Goal: Information Seeking & Learning: Learn about a topic

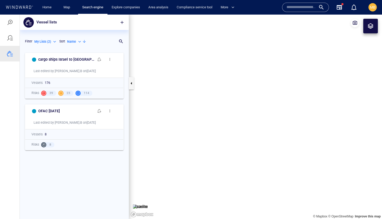
scroll to position [169, 109]
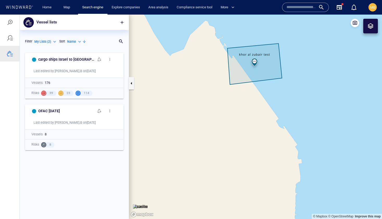
click at [297, 7] on input "text" at bounding box center [301, 7] width 30 height 8
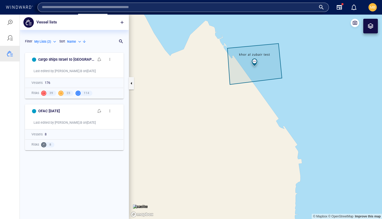
type input "**********"
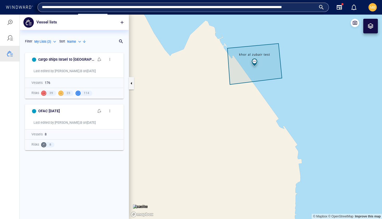
scroll to position [0, 0]
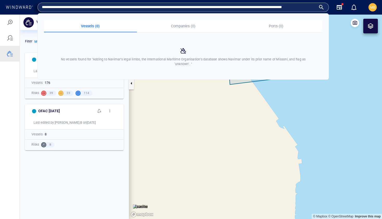
drag, startPoint x: 307, startPoint y: 8, endPoint x: 33, endPoint y: 10, distance: 273.9
click at [33, 10] on div "**********" at bounding box center [191, 7] width 374 height 15
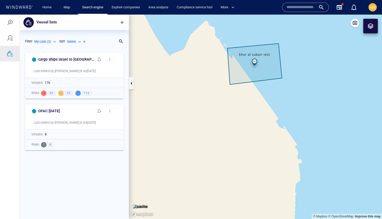
paste input "*******"
type input "*******"
click at [320, 7] on div "*******" at bounding box center [305, 7] width 38 height 8
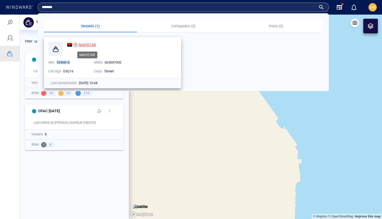
click at [88, 45] on span "NAVISTAR" at bounding box center [87, 45] width 17 height 4
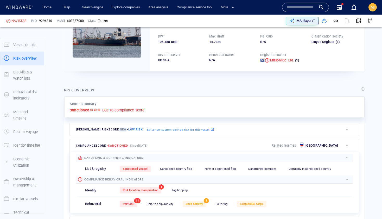
scroll to position [14, 0]
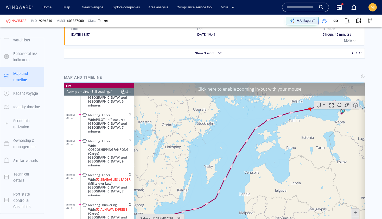
scroll to position [625, 0]
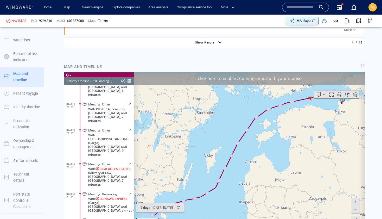
click at [256, 140] on canvas "Map" at bounding box center [249, 152] width 231 height 161
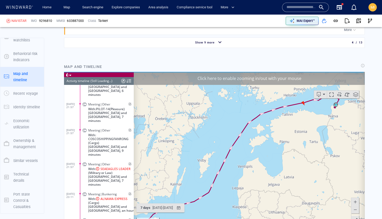
drag, startPoint x: 273, startPoint y: 138, endPoint x: 239, endPoint y: 165, distance: 43.5
click at [239, 165] on canvas "Map" at bounding box center [249, 152] width 231 height 161
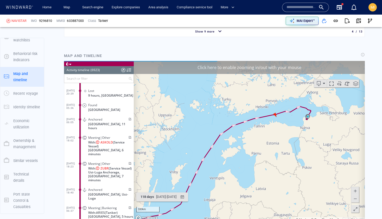
scroll to position [98937, 0]
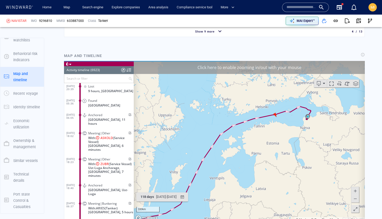
click at [101, 79] on input "text" at bounding box center [96, 78] width 64 height 9
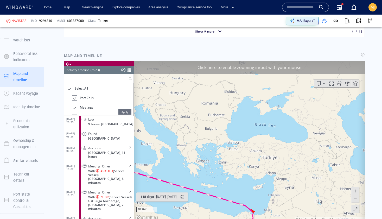
click at [70, 89] on div at bounding box center [69, 88] width 5 height 6
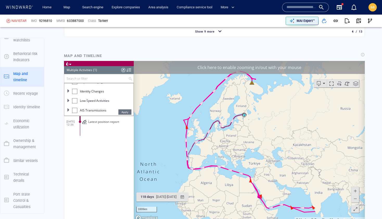
scroll to position [55, 0]
click at [76, 101] on div at bounding box center [74, 99] width 5 height 5
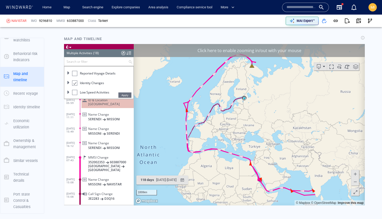
scroll to position [656, 0]
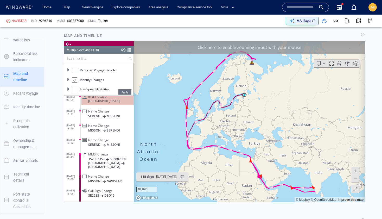
click at [113, 179] on span "NAVISTAR" at bounding box center [114, 181] width 15 height 4
click at [75, 85] on li "Reported Voyage Details" at bounding box center [102, 84] width 61 height 10
click at [75, 85] on div at bounding box center [74, 82] width 5 height 5
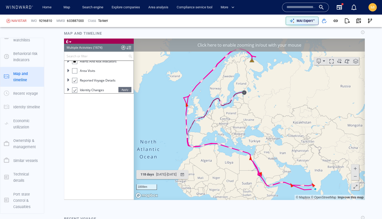
scroll to position [23824, 0]
click at [75, 90] on div at bounding box center [74, 90] width 5 height 6
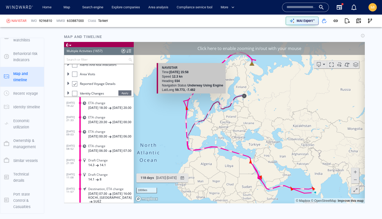
scroll to position [655, 0]
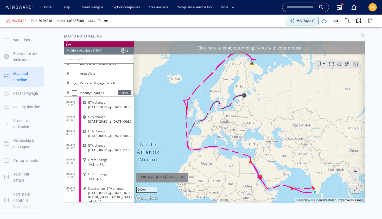
click at [162, 179] on div "08/05/2025 - 03/09/2025" at bounding box center [166, 177] width 22 height 8
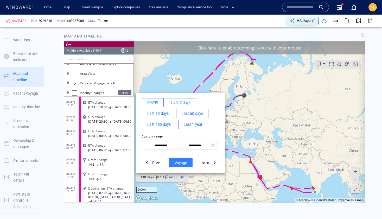
click at [164, 115] on span "Last 30 days" at bounding box center [157, 113] width 21 height 7
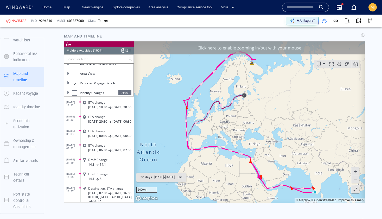
scroll to position [23651, 0]
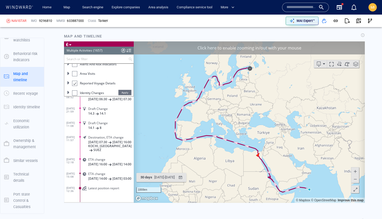
drag, startPoint x: 239, startPoint y: 115, endPoint x: 226, endPoint y: 126, distance: 16.4
click at [226, 126] on canvas "Map" at bounding box center [249, 121] width 231 height 161
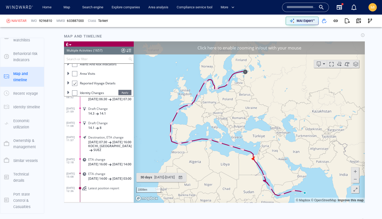
scroll to position [647, 0]
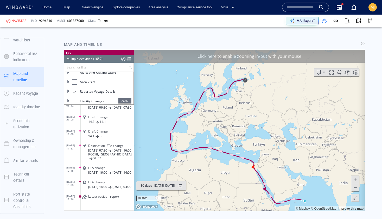
click at [355, 179] on span at bounding box center [354, 179] width 5 height 8
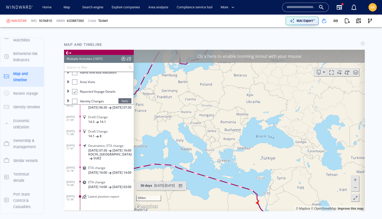
drag, startPoint x: 267, startPoint y: 171, endPoint x: 267, endPoint y: 146, distance: 25.2
click at [267, 146] on canvas "Map" at bounding box center [249, 129] width 231 height 161
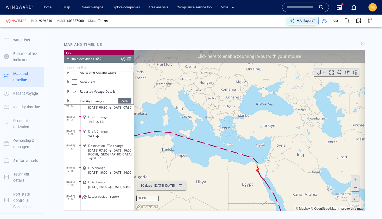
drag, startPoint x: 198, startPoint y: 151, endPoint x: 249, endPoint y: 163, distance: 52.4
click at [249, 163] on canvas "Map" at bounding box center [249, 129] width 231 height 161
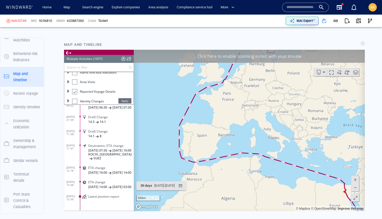
drag, startPoint x: 239, startPoint y: 160, endPoint x: 229, endPoint y: 155, distance: 10.9
click at [229, 155] on canvas "Map" at bounding box center [249, 129] width 231 height 161
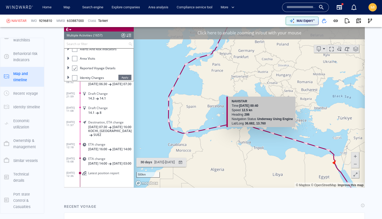
scroll to position [670, 0]
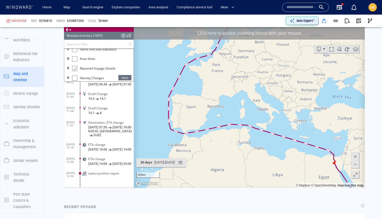
click at [355, 164] on span at bounding box center [354, 164] width 5 height 8
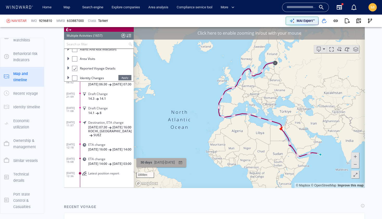
click at [176, 163] on div "04/08/2025 - 03/09/2025" at bounding box center [164, 162] width 22 height 8
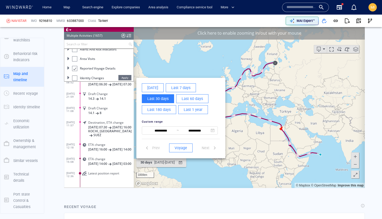
click at [193, 99] on span "Last 60 days" at bounding box center [192, 98] width 21 height 7
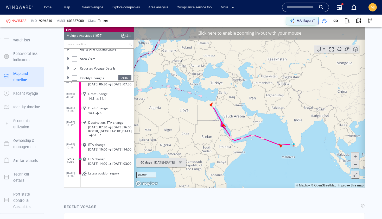
drag, startPoint x: 298, startPoint y: 149, endPoint x: 260, endPoint y: 124, distance: 45.9
click at [260, 124] on canvas "Map" at bounding box center [249, 106] width 231 height 161
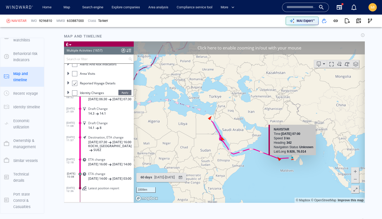
scroll to position [656, 0]
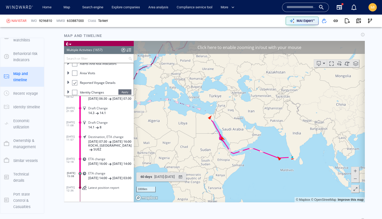
click at [356, 168] on span at bounding box center [354, 170] width 5 height 8
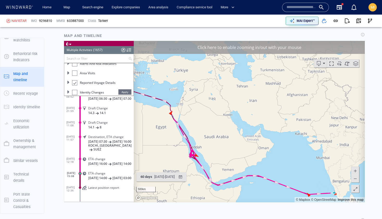
click at [356, 168] on span at bounding box center [354, 170] width 5 height 8
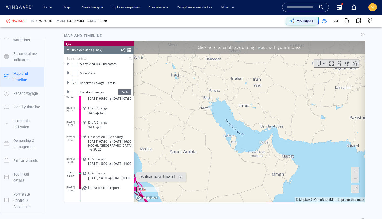
click at [302, 163] on canvas "Map" at bounding box center [249, 121] width 231 height 161
drag, startPoint x: 221, startPoint y: 146, endPoint x: 280, endPoint y: 153, distance: 59.7
click at [280, 153] on canvas "Map" at bounding box center [249, 121] width 231 height 161
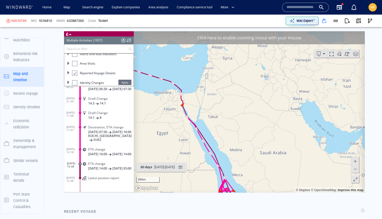
scroll to position [666, 0]
drag, startPoint x: 228, startPoint y: 166, endPoint x: 236, endPoint y: 151, distance: 16.6
click at [236, 151] on canvas "Map" at bounding box center [249, 111] width 231 height 161
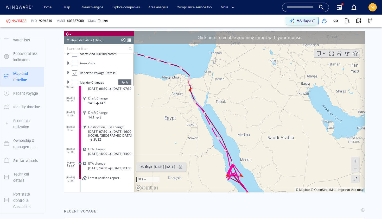
click at [207, 135] on canvas "Map" at bounding box center [249, 111] width 231 height 161
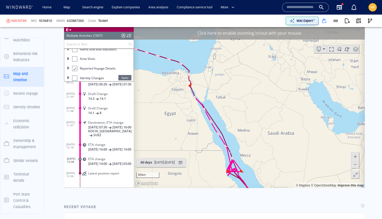
scroll to position [672, 0]
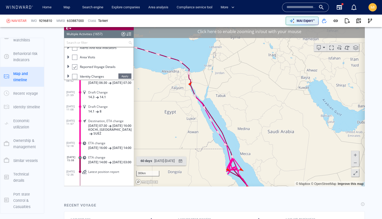
click at [75, 67] on div at bounding box center [74, 67] width 5 height 6
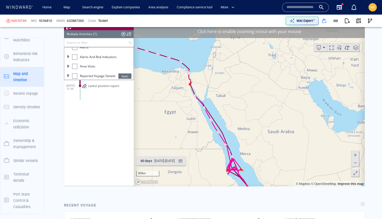
scroll to position [26, 0]
click at [76, 64] on div at bounding box center [74, 64] width 5 height 5
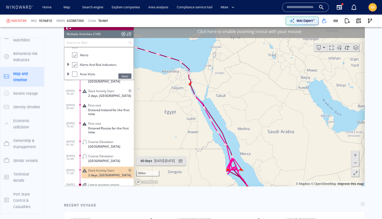
scroll to position [2028, 0]
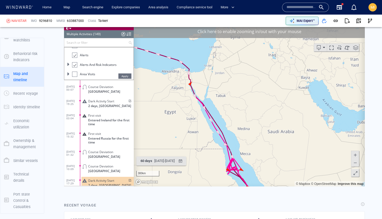
click at [107, 138] on span "Entered Russia for the first time" at bounding box center [111, 140] width 46 height 8
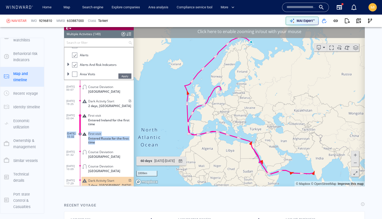
drag, startPoint x: 100, startPoint y: 126, endPoint x: 99, endPoint y: 142, distance: 15.9
click at [99, 141] on div "26/08/24 01:00 Course Deviation Türkiye 27/08/24 01:03 Course Deviation Ukraine…" at bounding box center [98, 100] width 69 height 205
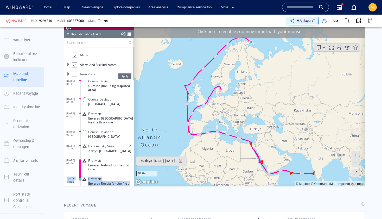
scroll to position [1986, 0]
click at [102, 120] on span "Entered Sudan for the first time" at bounding box center [111, 120] width 46 height 8
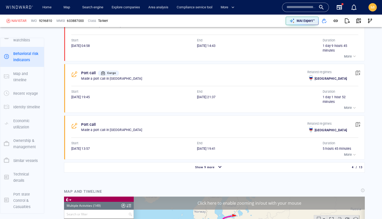
scroll to position [506, 0]
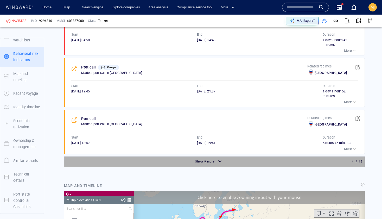
click at [209, 161] on span "Show 9 more" at bounding box center [205, 161] width 20 height 3
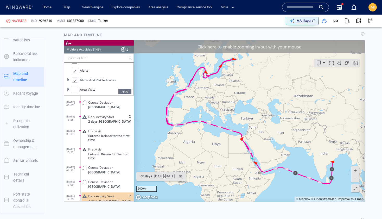
scroll to position [2028, 0]
click at [85, 149] on span at bounding box center [84, 149] width 9 height 4
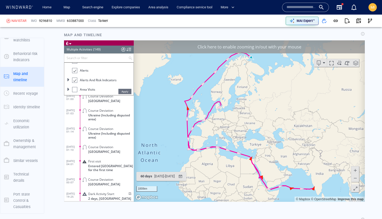
scroll to position [1948, 0]
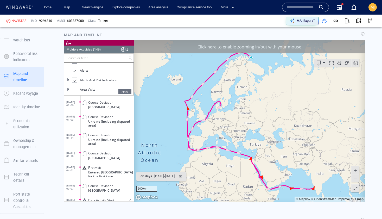
click at [98, 147] on dd "Course Deviation Türkiye" at bounding box center [107, 154] width 54 height 14
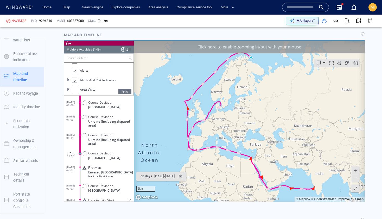
scroll to position [1945, 0]
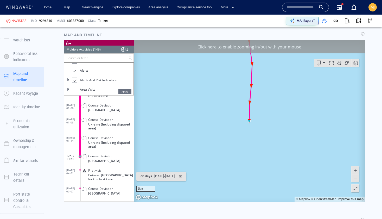
click at [98, 144] on span "Ukraine (Including disputed area)" at bounding box center [111, 144] width 46 height 8
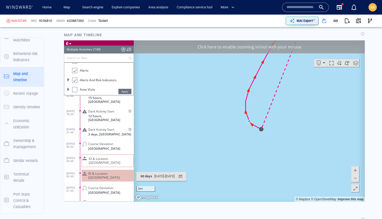
scroll to position [1788, 0]
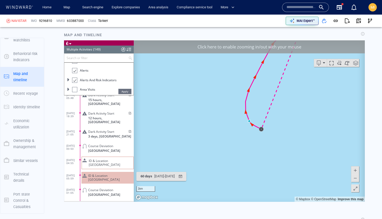
click at [103, 158] on span "ID & Location Tampering" at bounding box center [110, 162] width 42 height 8
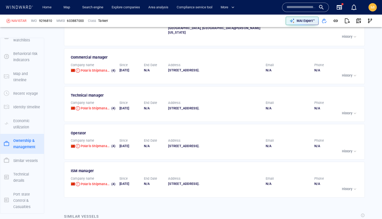
scroll to position [1607, 0]
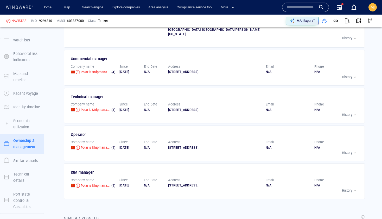
click at [348, 155] on p "History" at bounding box center [347, 152] width 10 height 5
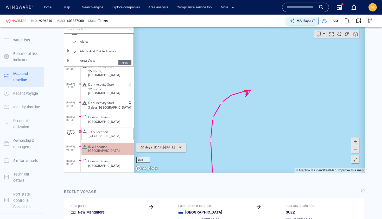
scroll to position [1159, 0]
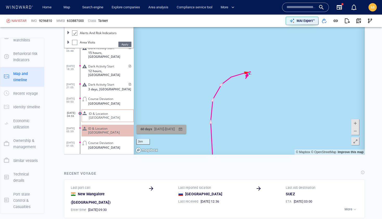
click at [176, 131] on div "11/06/2023 - 10/08/2023" at bounding box center [164, 129] width 22 height 8
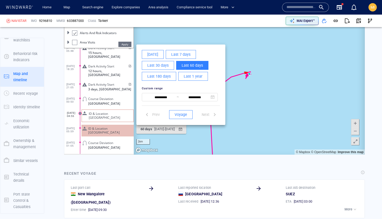
click at [192, 65] on span "Last 60 days" at bounding box center [192, 65] width 21 height 7
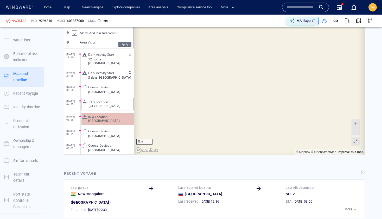
scroll to position [1831, 0]
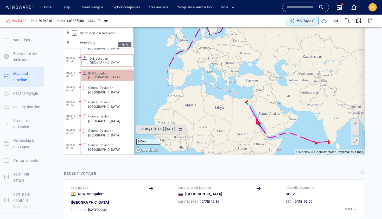
drag, startPoint x: 212, startPoint y: 63, endPoint x: 206, endPoint y: 81, distance: 19.2
click at [206, 80] on canvas "Map" at bounding box center [249, 73] width 231 height 161
drag, startPoint x: 217, startPoint y: 73, endPoint x: 217, endPoint y: 85, distance: 11.4
click at [217, 85] on canvas "Map" at bounding box center [249, 73] width 231 height 161
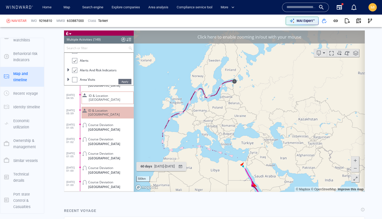
scroll to position [1119, 0]
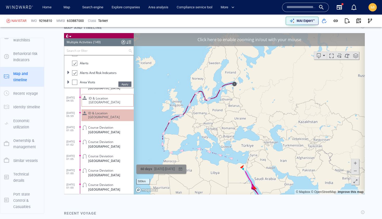
click at [165, 169] on div "05/07/2025 - 03/09/2025" at bounding box center [164, 169] width 22 height 8
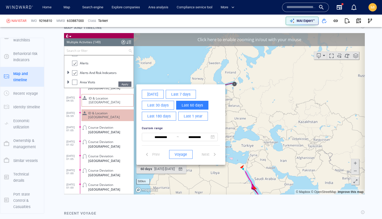
click at [163, 102] on span "Last 30 days" at bounding box center [157, 105] width 21 height 7
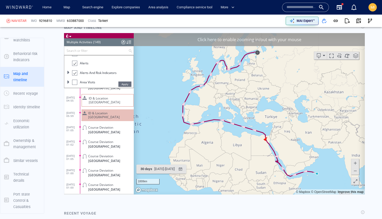
drag, startPoint x: 233, startPoint y: 103, endPoint x: 216, endPoint y: 120, distance: 23.5
click at [218, 118] on canvas "Map" at bounding box center [249, 113] width 231 height 161
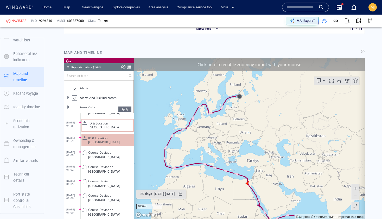
scroll to position [1088, 0]
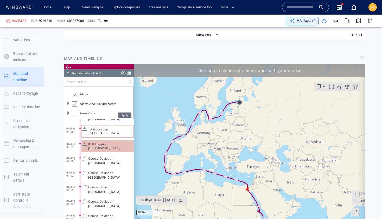
drag, startPoint x: 243, startPoint y: 121, endPoint x: 243, endPoint y: 138, distance: 16.9
click at [243, 138] on canvas "Map" at bounding box center [249, 144] width 231 height 161
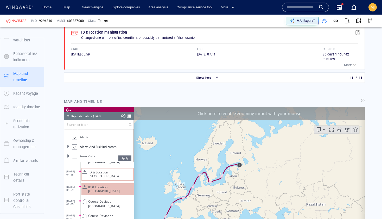
scroll to position [1043, 0]
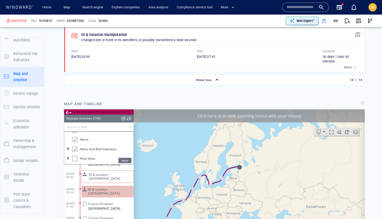
click at [289, 115] on div "Click here to enable zooming in/out with your mouse" at bounding box center [249, 115] width 231 height 13
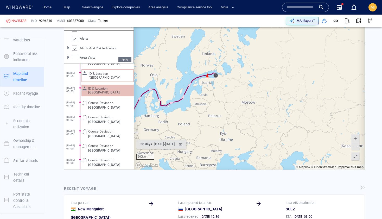
scroll to position [1147, 0]
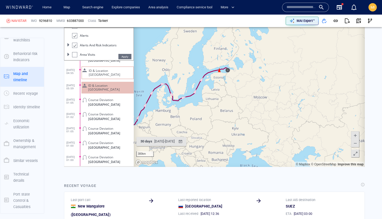
drag, startPoint x: 210, startPoint y: 119, endPoint x: 278, endPoint y: 113, distance: 67.9
click at [278, 113] on canvas "Map" at bounding box center [249, 85] width 231 height 161
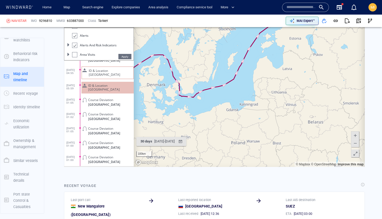
drag, startPoint x: 288, startPoint y: 75, endPoint x: 253, endPoint y: 101, distance: 42.9
click at [254, 100] on canvas "Map" at bounding box center [249, 85] width 231 height 161
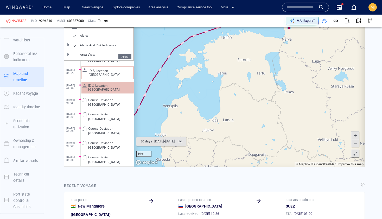
drag, startPoint x: 243, startPoint y: 59, endPoint x: 255, endPoint y: 85, distance: 28.5
click at [255, 85] on canvas "Map" at bounding box center [249, 85] width 231 height 161
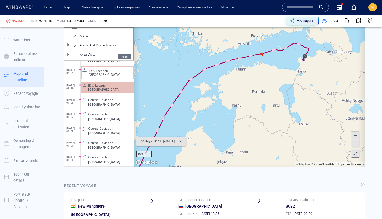
drag, startPoint x: 272, startPoint y: 94, endPoint x: 274, endPoint y: 115, distance: 21.2
click at [274, 114] on canvas "Map" at bounding box center [249, 85] width 231 height 161
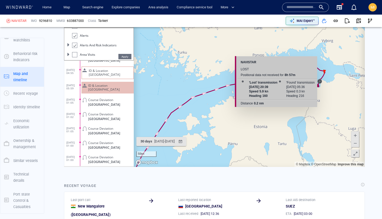
click at [320, 81] on canvas "Map" at bounding box center [249, 85] width 231 height 161
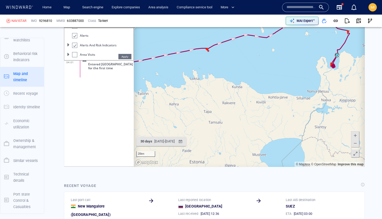
drag, startPoint x: 322, startPoint y: 70, endPoint x: 293, endPoint y: 74, distance: 29.1
click at [294, 73] on canvas "Map" at bounding box center [249, 85] width 231 height 161
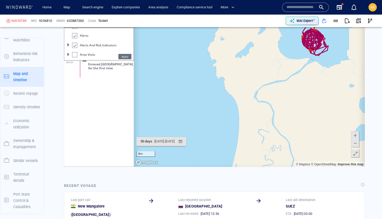
drag, startPoint x: 295, startPoint y: 75, endPoint x: 271, endPoint y: 103, distance: 37.1
click at [271, 103] on canvas "Map" at bounding box center [249, 85] width 231 height 161
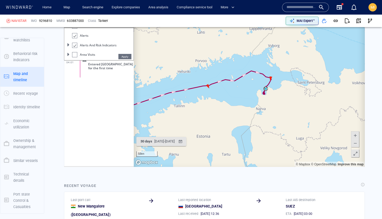
drag, startPoint x: 244, startPoint y: 98, endPoint x: 261, endPoint y: 102, distance: 18.1
click at [261, 102] on canvas "Map" at bounding box center [249, 85] width 231 height 161
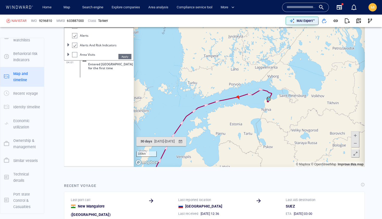
drag, startPoint x: 252, startPoint y: 105, endPoint x: 282, endPoint y: 71, distance: 45.5
click at [282, 71] on canvas "Map" at bounding box center [249, 85] width 231 height 161
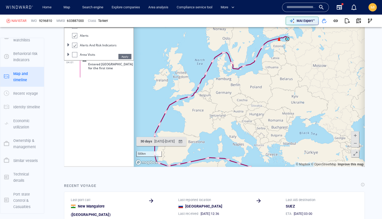
drag, startPoint x: 261, startPoint y: 106, endPoint x: 266, endPoint y: 74, distance: 32.6
click at [266, 74] on canvas "Map" at bounding box center [249, 85] width 231 height 161
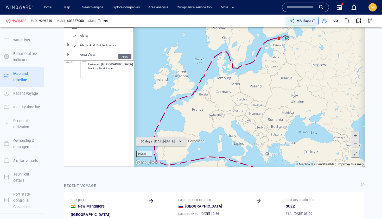
drag, startPoint x: 266, startPoint y: 77, endPoint x: 259, endPoint y: 94, distance: 18.2
click at [259, 94] on canvas "Map" at bounding box center [249, 85] width 231 height 161
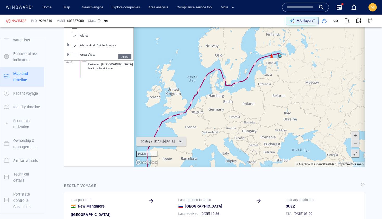
drag, startPoint x: 259, startPoint y: 94, endPoint x: 263, endPoint y: 106, distance: 12.8
click at [263, 106] on canvas "Map" at bounding box center [249, 85] width 231 height 161
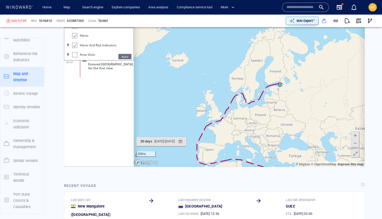
drag, startPoint x: 270, startPoint y: 110, endPoint x: 268, endPoint y: 93, distance: 17.2
click at [268, 93] on canvas "Map" at bounding box center [249, 85] width 231 height 161
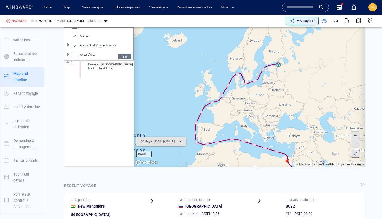
drag, startPoint x: 266, startPoint y: 91, endPoint x: 252, endPoint y: 76, distance: 20.1
click at [252, 76] on canvas "Map" at bounding box center [249, 85] width 231 height 161
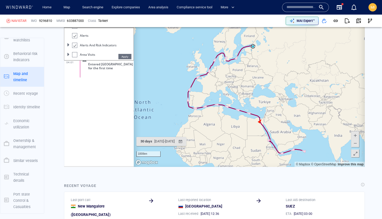
drag, startPoint x: 254, startPoint y: 90, endPoint x: 243, endPoint y: 78, distance: 16.3
click at [243, 78] on canvas "Map" at bounding box center [249, 85] width 231 height 161
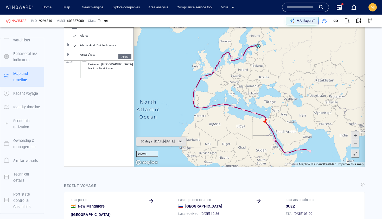
drag, startPoint x: 246, startPoint y: 85, endPoint x: 255, endPoint y: 84, distance: 8.4
click at [255, 84] on canvas "Map" at bounding box center [249, 85] width 231 height 161
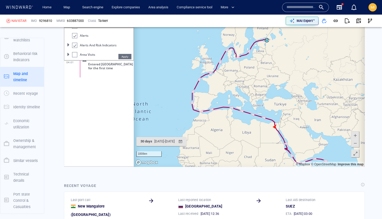
drag, startPoint x: 223, startPoint y: 78, endPoint x: 218, endPoint y: 84, distance: 8.1
click at [218, 83] on canvas "Map" at bounding box center [249, 85] width 231 height 161
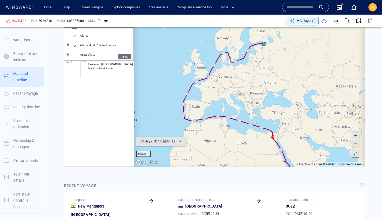
click at [296, 7] on input "text" at bounding box center [301, 7] width 30 height 8
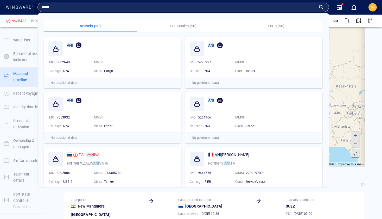
type input "*****"
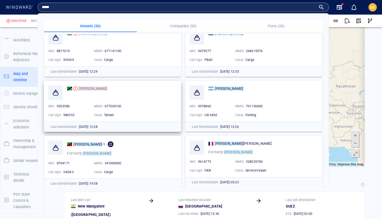
scroll to position [67, 0]
click at [86, 88] on mark "ANITA" at bounding box center [93, 88] width 29 height 4
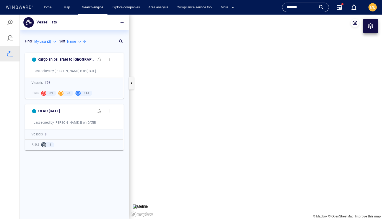
scroll to position [169, 109]
drag, startPoint x: 304, startPoint y: 8, endPoint x: 275, endPoint y: 5, distance: 28.2
click at [275, 5] on div "Home Map Search engine Explore companies Area analysis Compliance service tool …" at bounding box center [191, 7] width 374 height 15
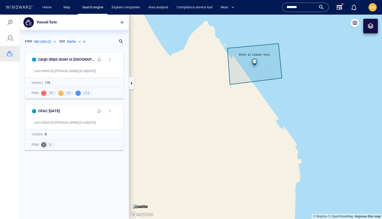
paste input "text"
type input "*******"
click at [316, 6] on input "*******" at bounding box center [301, 7] width 30 height 8
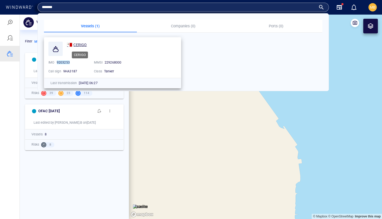
click at [81, 44] on span "CERIGO" at bounding box center [79, 45] width 13 height 4
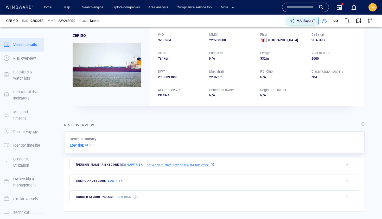
click at [188, 119] on div "Risk overview Score summary Low risk Michelle B. risk score New - Low risk Set …" at bounding box center [214, 167] width 309 height 98
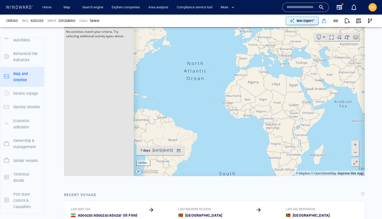
scroll to position [327, 0]
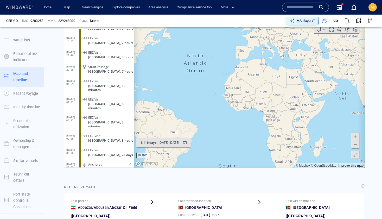
scroll to position [335, 0]
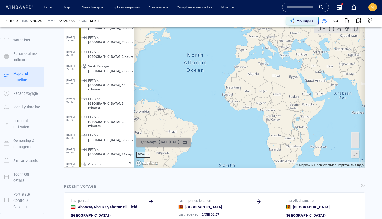
click at [173, 142] on div "14/11/2021 - 04/12/2024" at bounding box center [169, 142] width 22 height 8
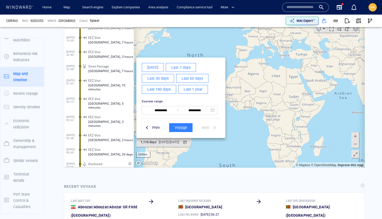
click at [263, 97] on div at bounding box center [214, 86] width 301 height 161
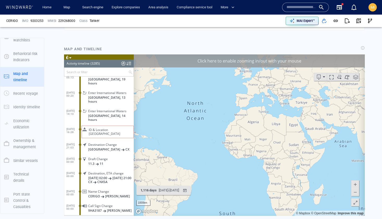
scroll to position [194, 0]
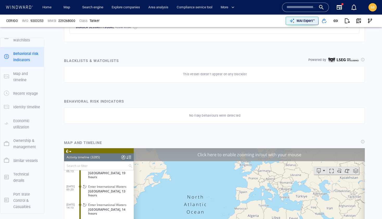
click at [303, 6] on input "text" at bounding box center [301, 7] width 30 height 8
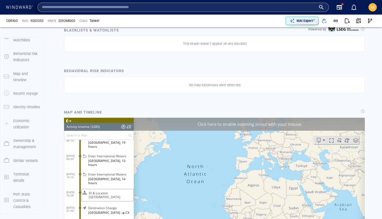
scroll to position [265, 0]
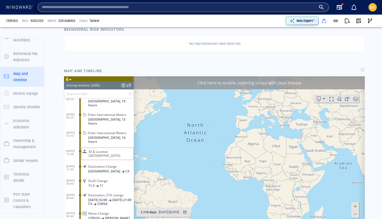
click at [254, 139] on canvas "Map" at bounding box center [249, 156] width 231 height 161
click at [295, 82] on div "Click here to enable zooming in/out with your mouse" at bounding box center [249, 82] width 231 height 13
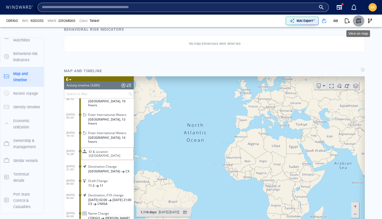
click at [359, 20] on span "button" at bounding box center [358, 20] width 5 height 5
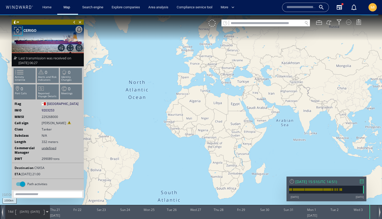
click at [348, 22] on div at bounding box center [348, 22] width 5 height 5
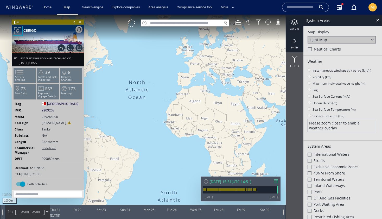
click at [295, 42] on div at bounding box center [295, 41] width 18 height 7
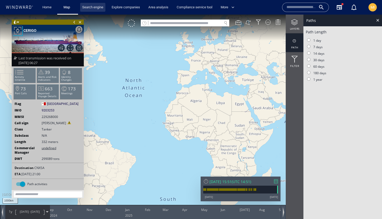
click at [92, 8] on link "Search engine" at bounding box center [92, 7] width 25 height 9
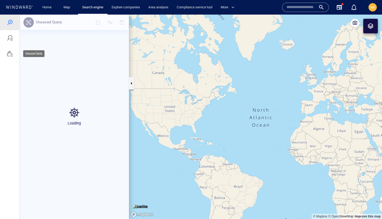
click at [9, 55] on div at bounding box center [10, 53] width 6 height 6
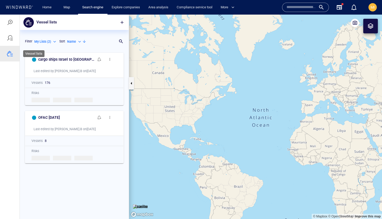
scroll to position [169, 109]
